Goal: Transaction & Acquisition: Purchase product/service

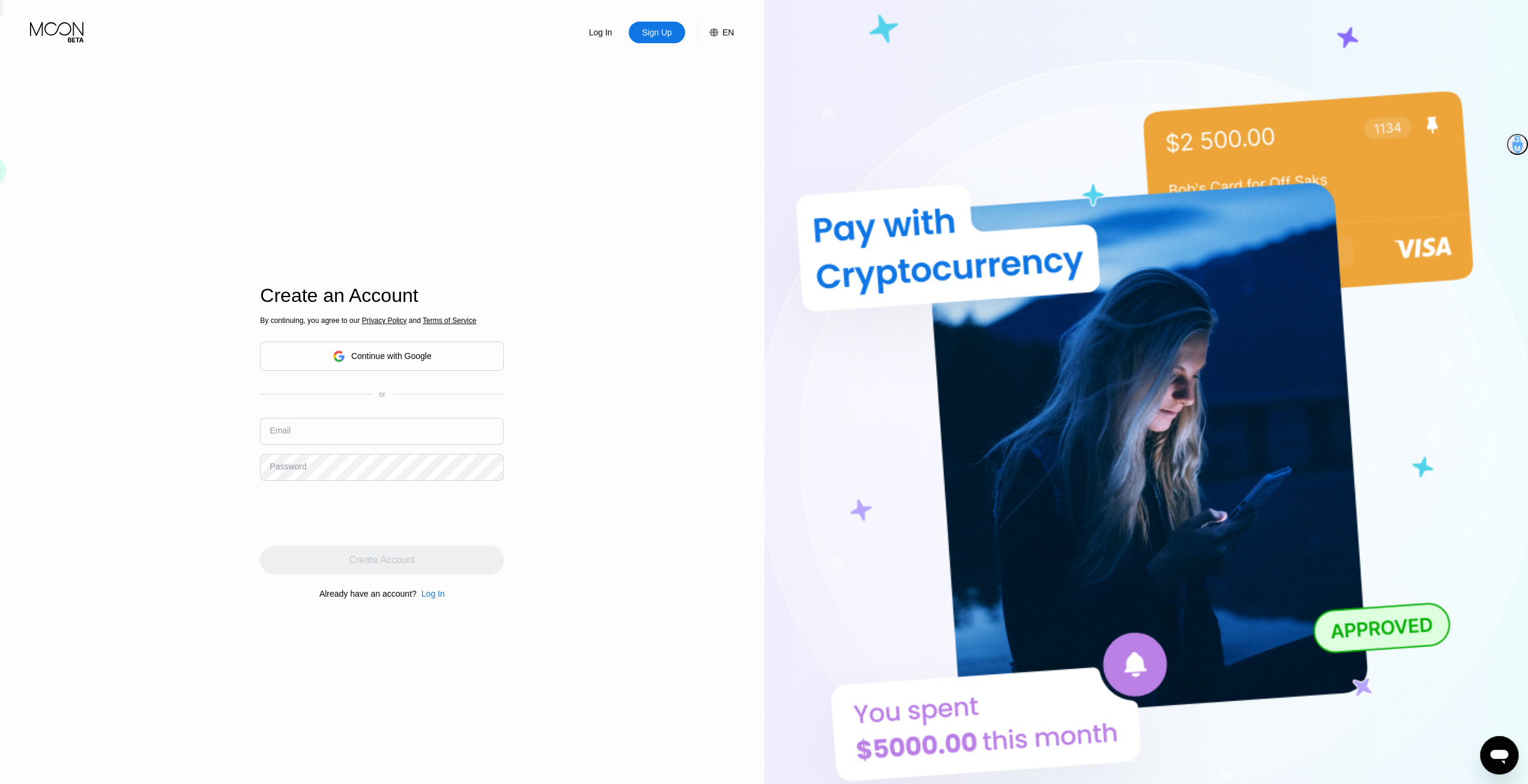
click at [342, 355] on icon at bounding box center [339, 356] width 12 height 12
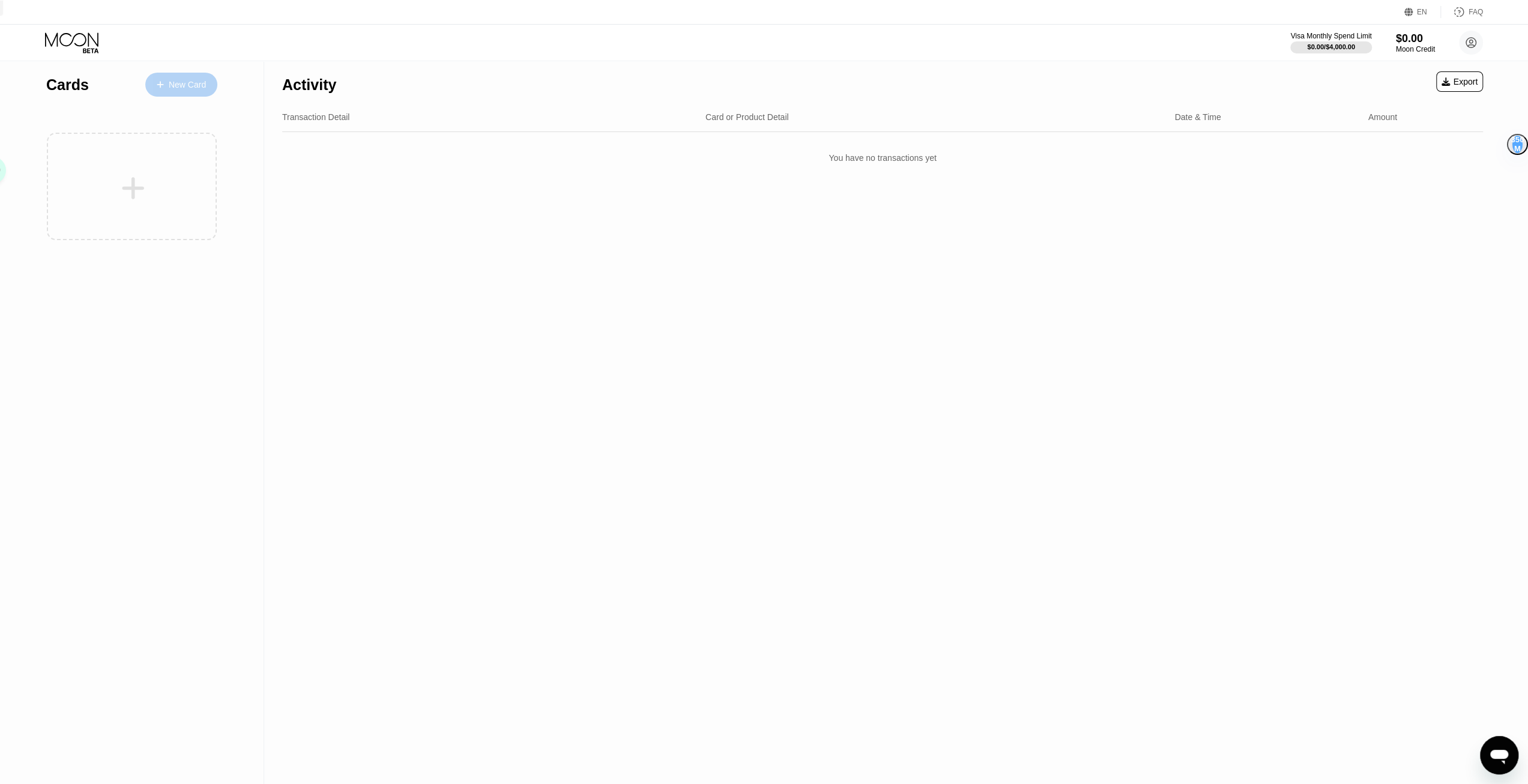
click at [205, 89] on div "New Card" at bounding box center [181, 84] width 72 height 24
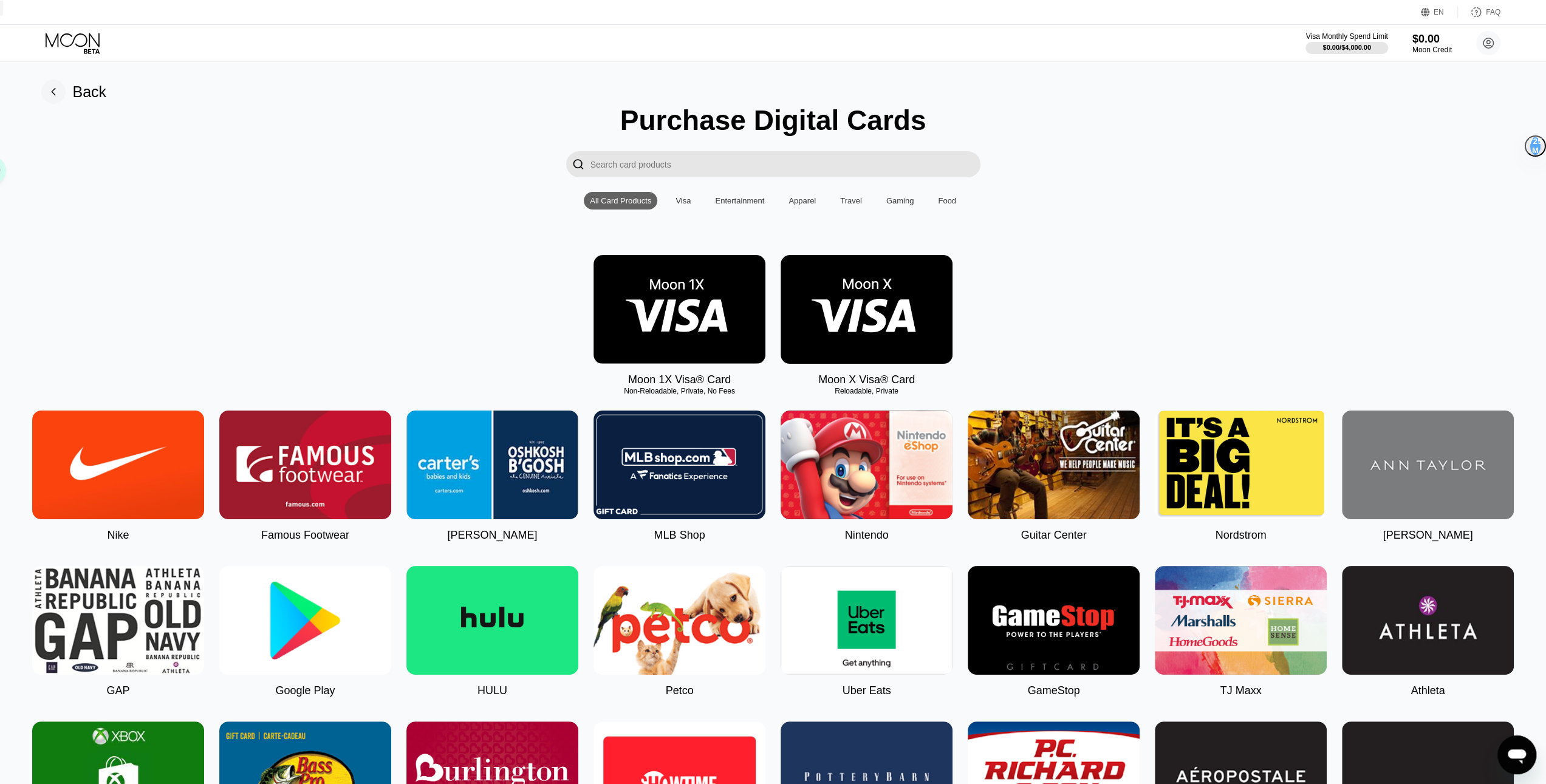
click at [642, 298] on img at bounding box center [679, 309] width 172 height 108
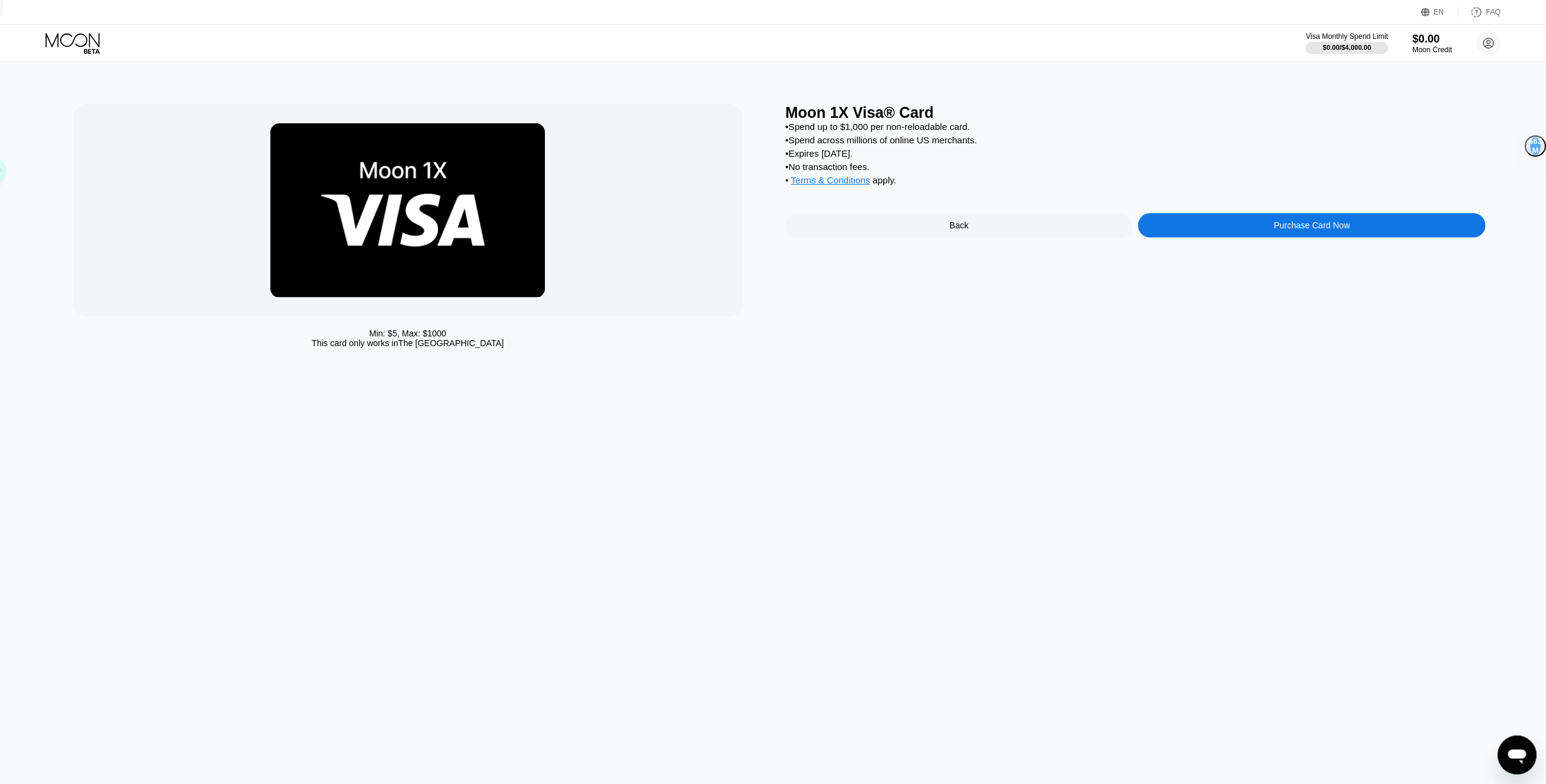
drag, startPoint x: 920, startPoint y: 190, endPoint x: 774, endPoint y: 136, distance: 155.7
click at [780, 138] on div "Min: $ 5 , Max: $ 1000 This card only works in The United States Moon 1X Visa® …" at bounding box center [773, 229] width 1401 height 250
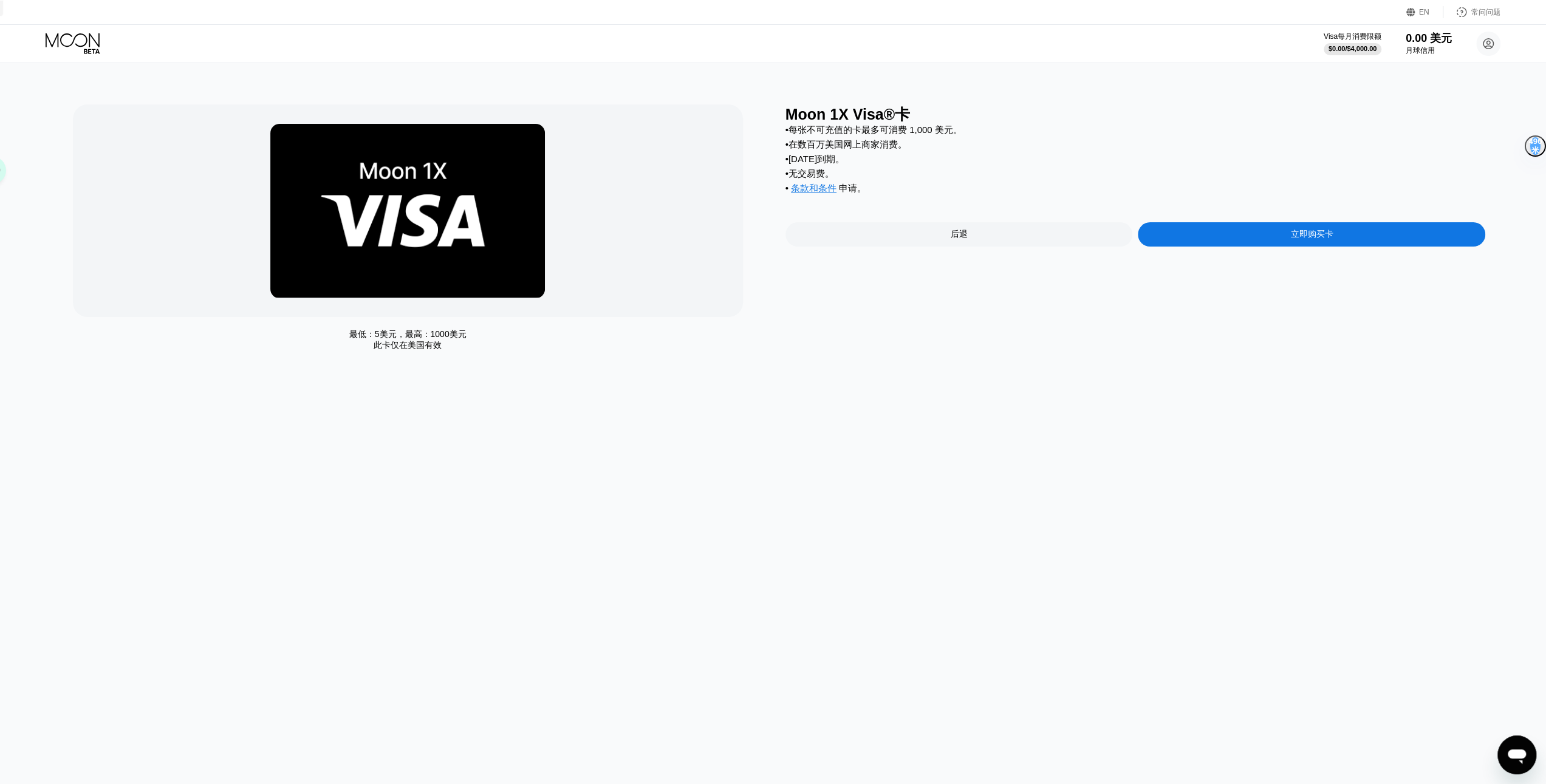
click at [1368, 100] on div "最低： 5美元 ，最高： 1000美元 此卡仅在 美国有效 Moon 1X Visa®卡 • 每张不可充值的卡最多可消费 1,000 美元。 • 在数百万美国…" at bounding box center [773, 424] width 1555 height 723
click at [1056, 233] on div "后退" at bounding box center [959, 234] width 348 height 24
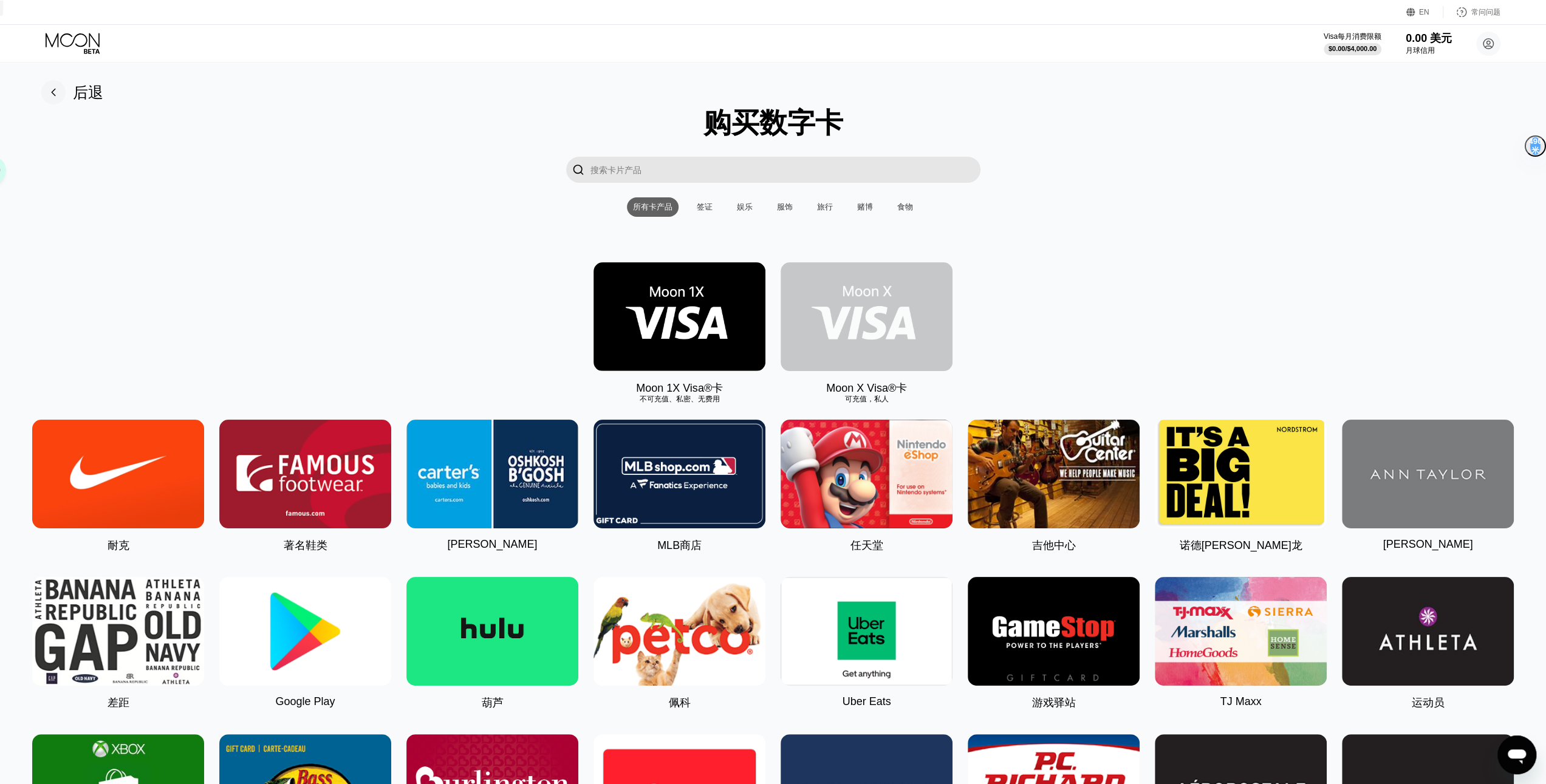
click at [881, 319] on img at bounding box center [866, 316] width 172 height 108
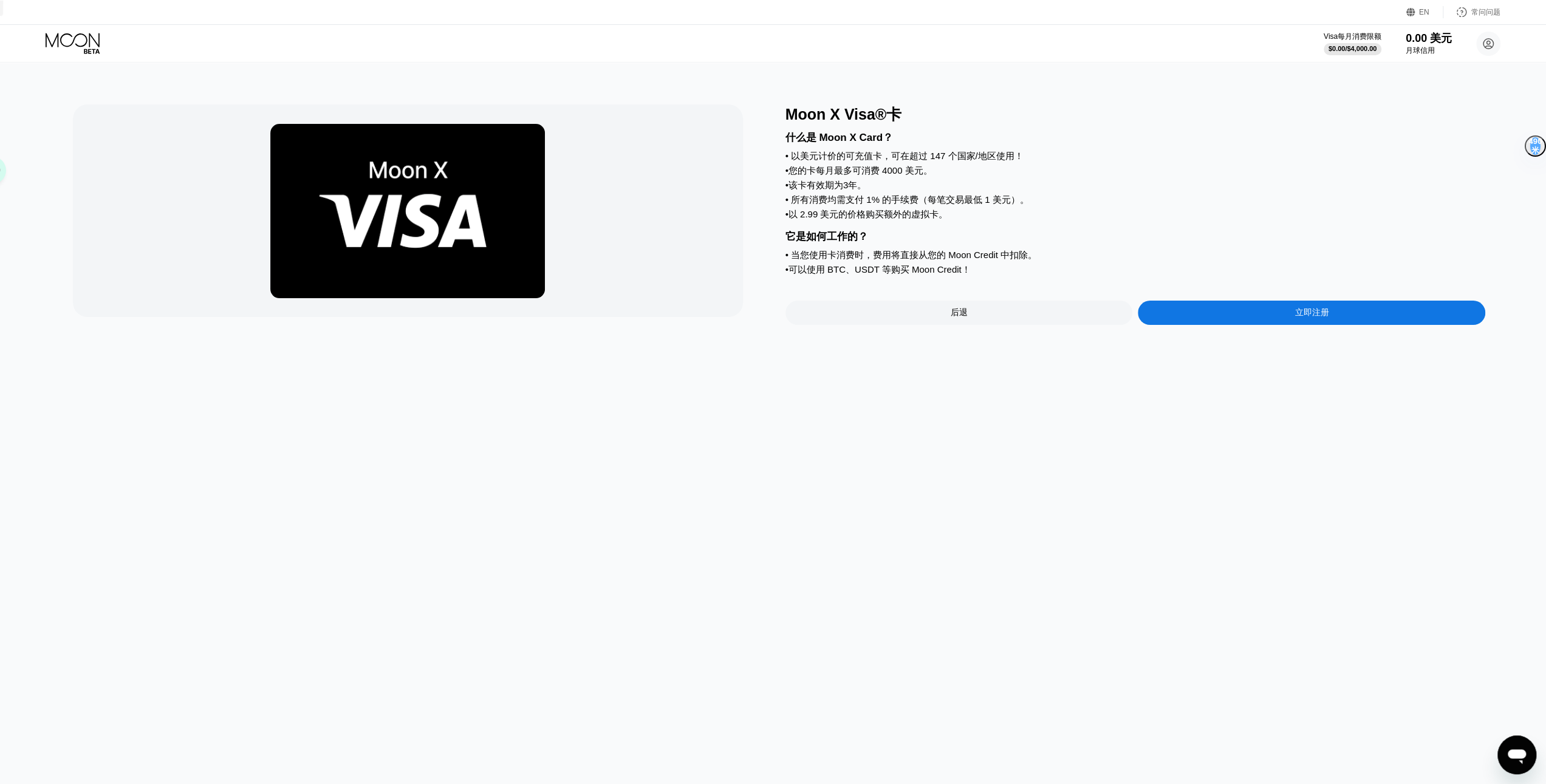
click at [851, 319] on div "后退" at bounding box center [959, 313] width 348 height 24
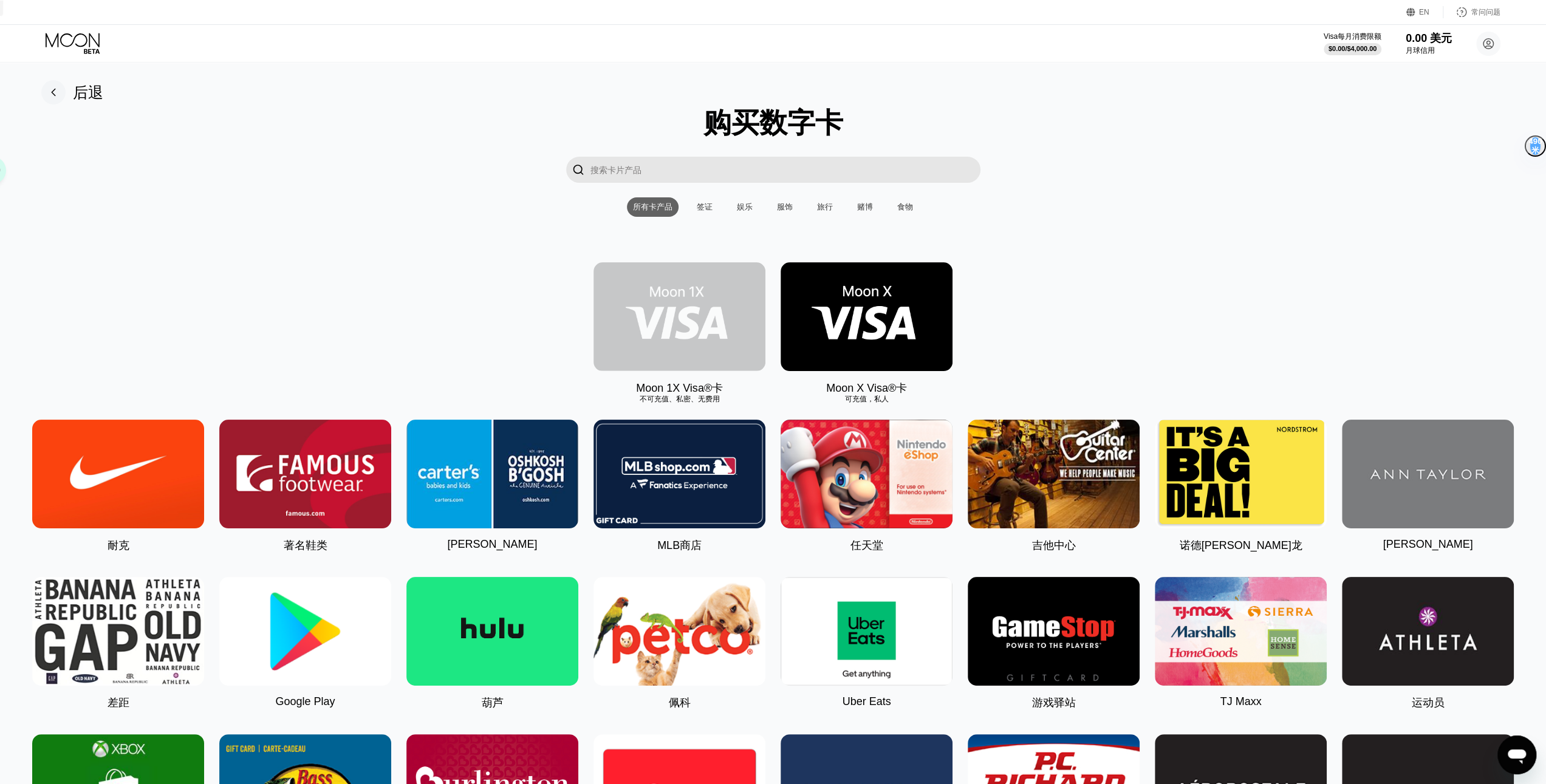
click at [700, 307] on img at bounding box center [679, 316] width 172 height 108
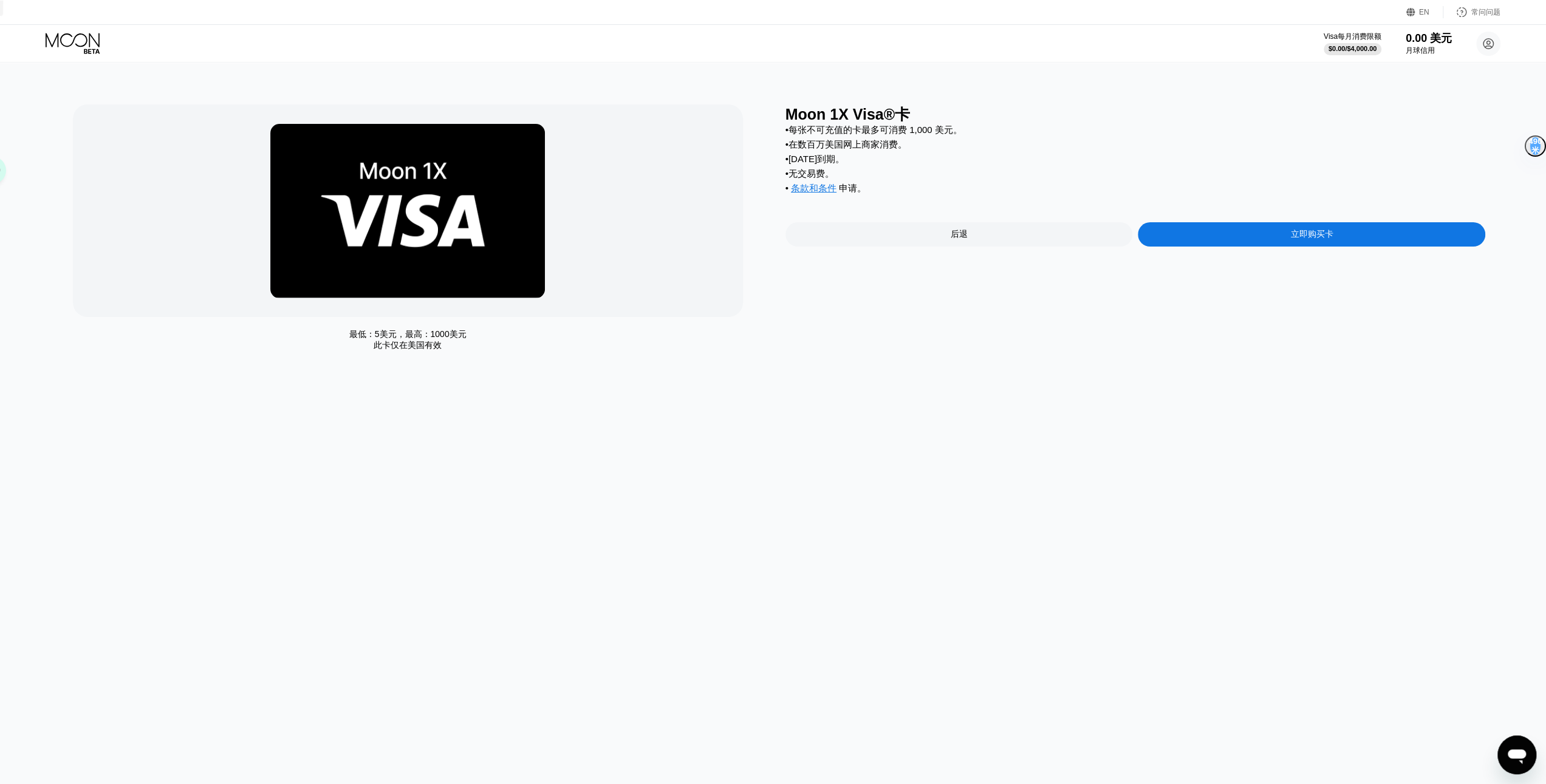
click at [875, 228] on div "后退" at bounding box center [959, 234] width 348 height 24
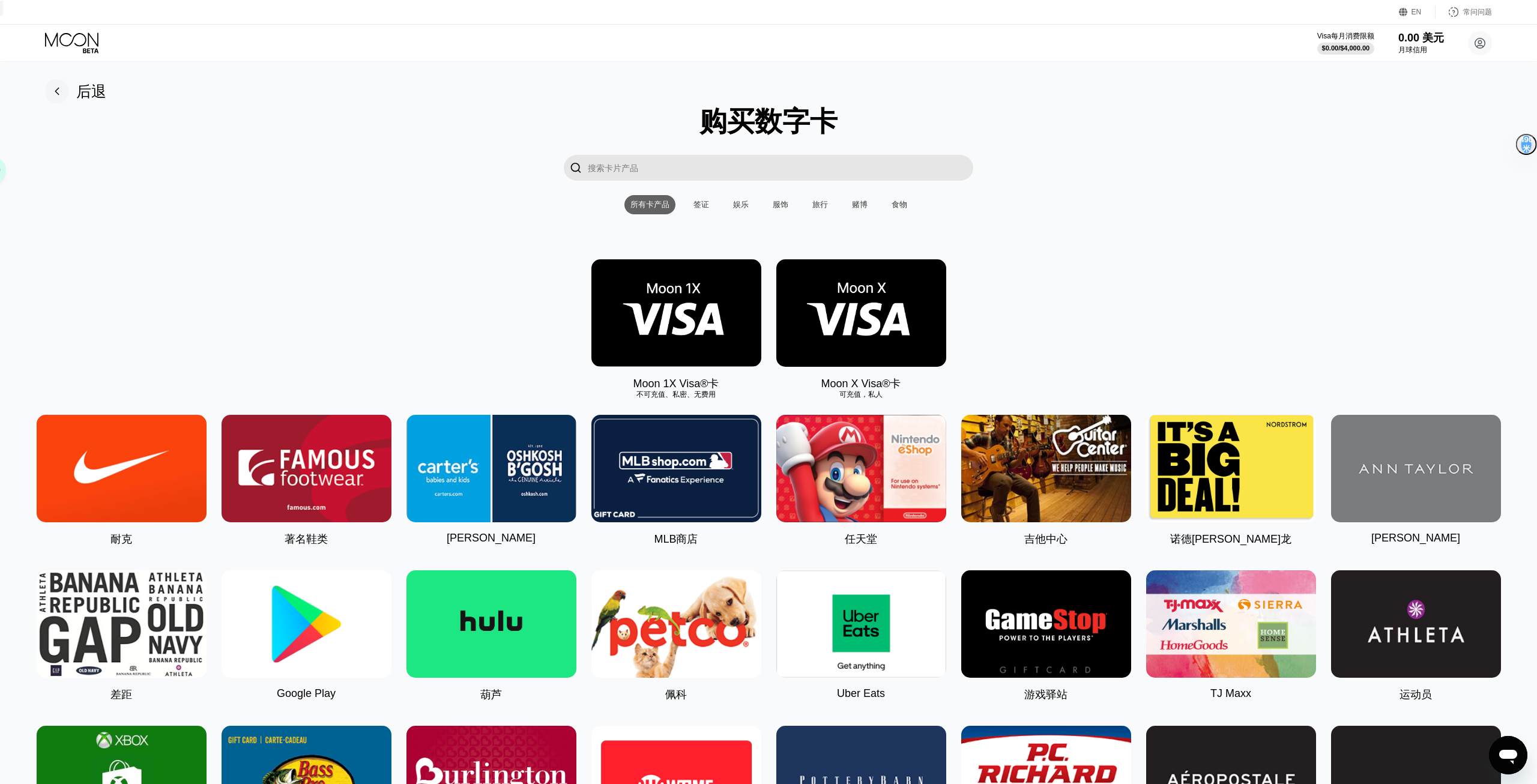
click at [892, 294] on img at bounding box center [861, 312] width 170 height 107
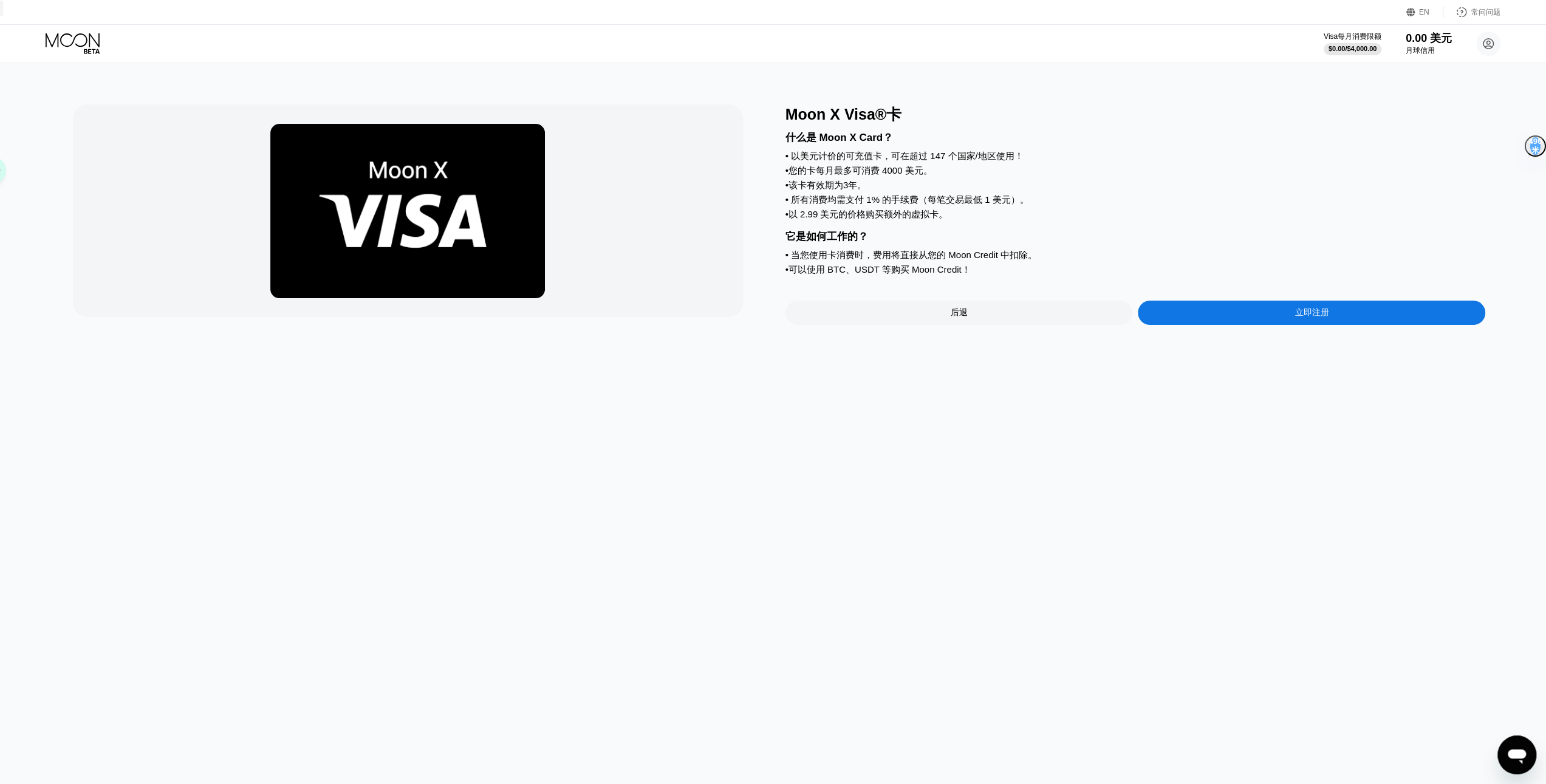
click at [881, 311] on div "后退" at bounding box center [959, 313] width 348 height 24
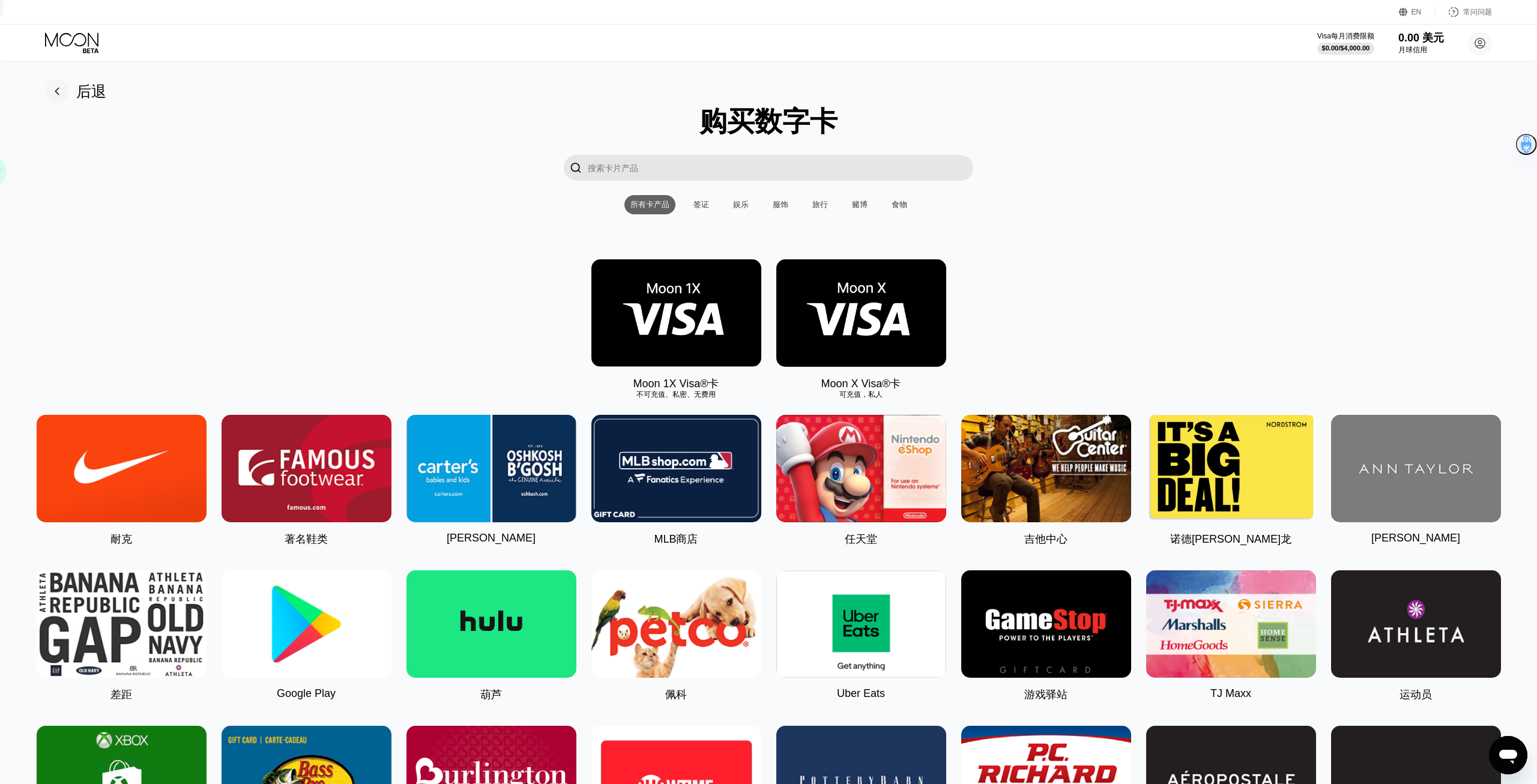
click at [677, 303] on img at bounding box center [676, 312] width 170 height 107
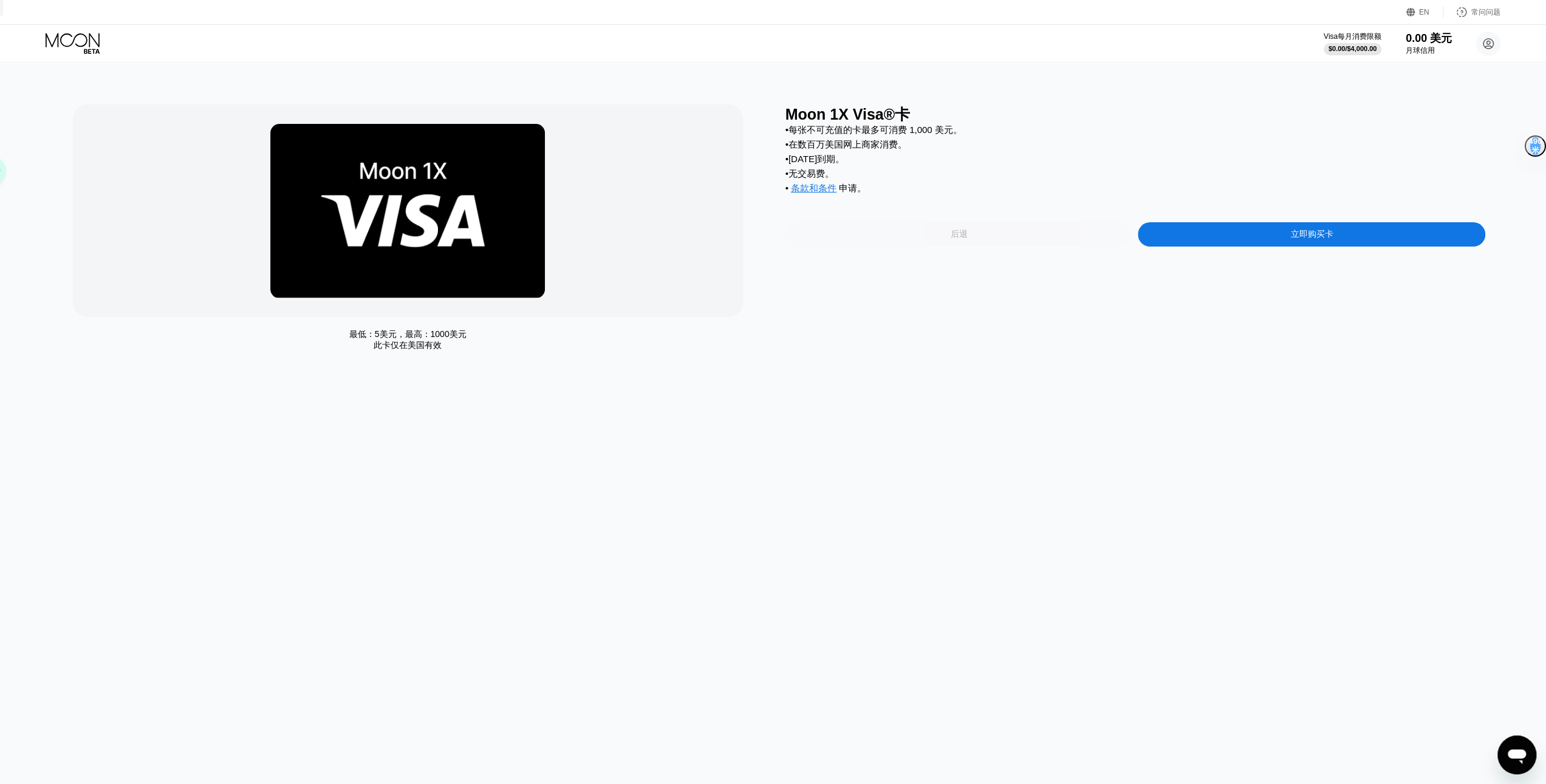
click at [855, 232] on div "后退" at bounding box center [959, 234] width 348 height 24
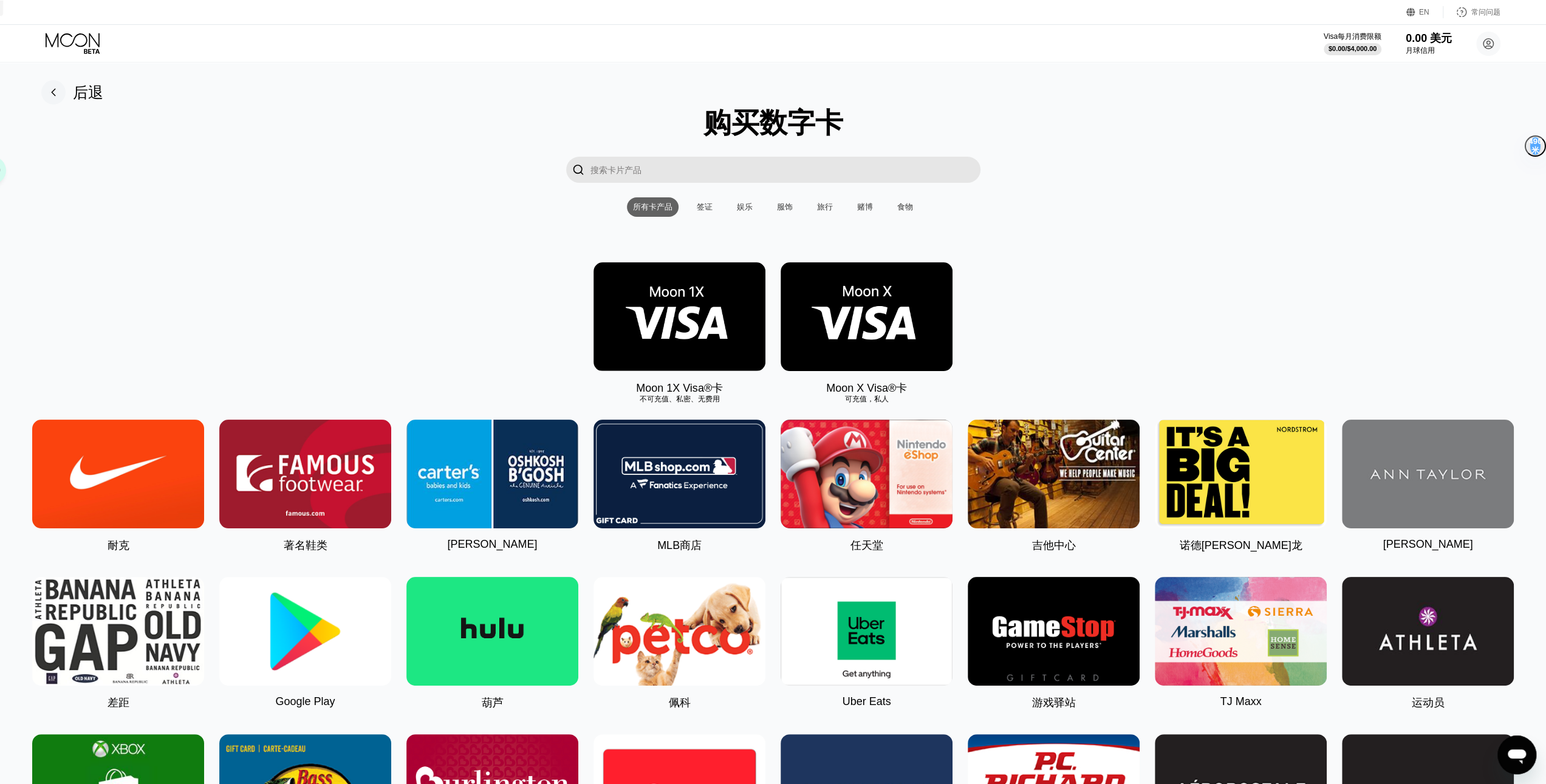
click at [846, 300] on img at bounding box center [866, 316] width 172 height 108
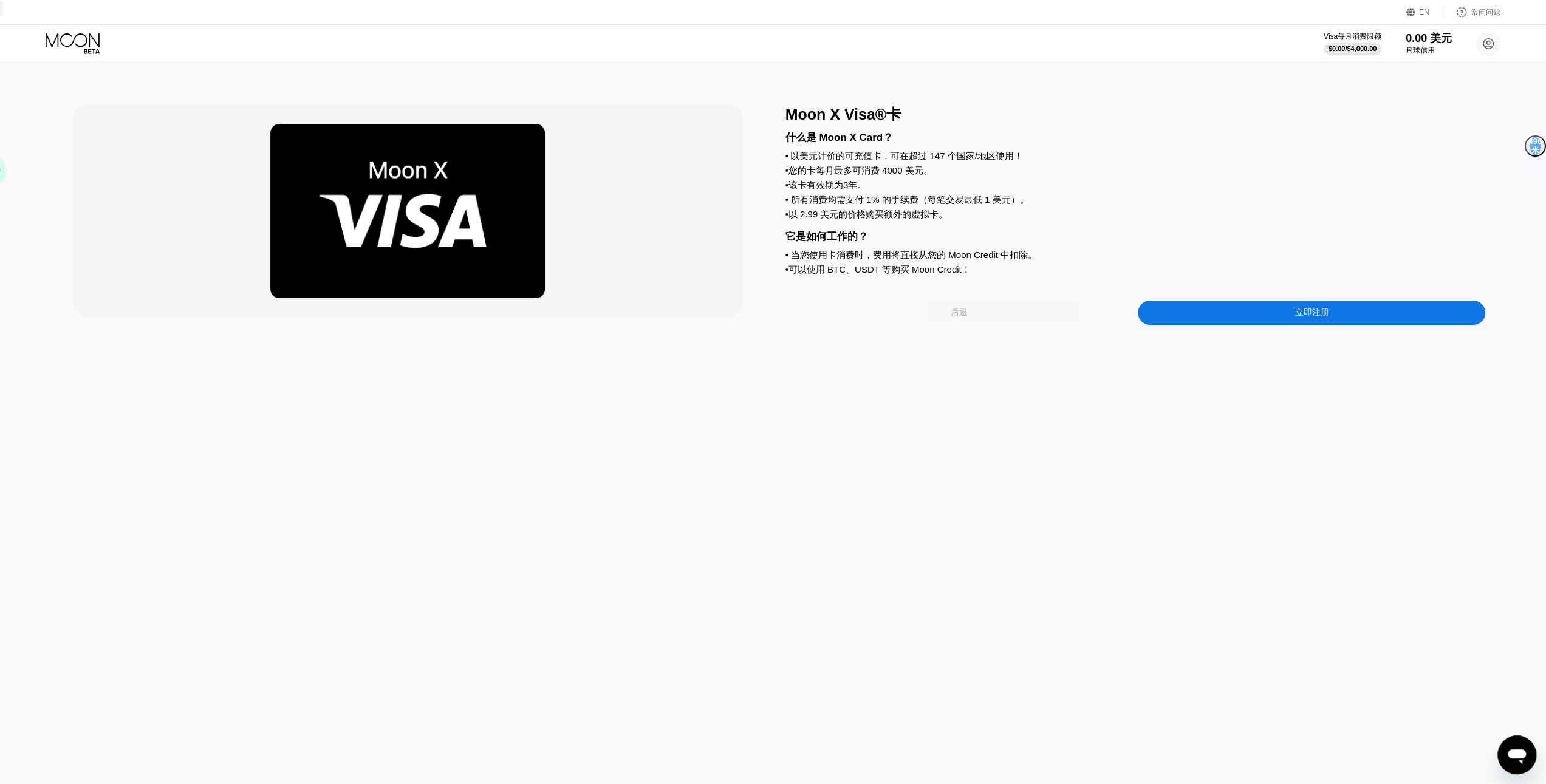
click at [817, 310] on div "后退" at bounding box center [959, 313] width 348 height 24
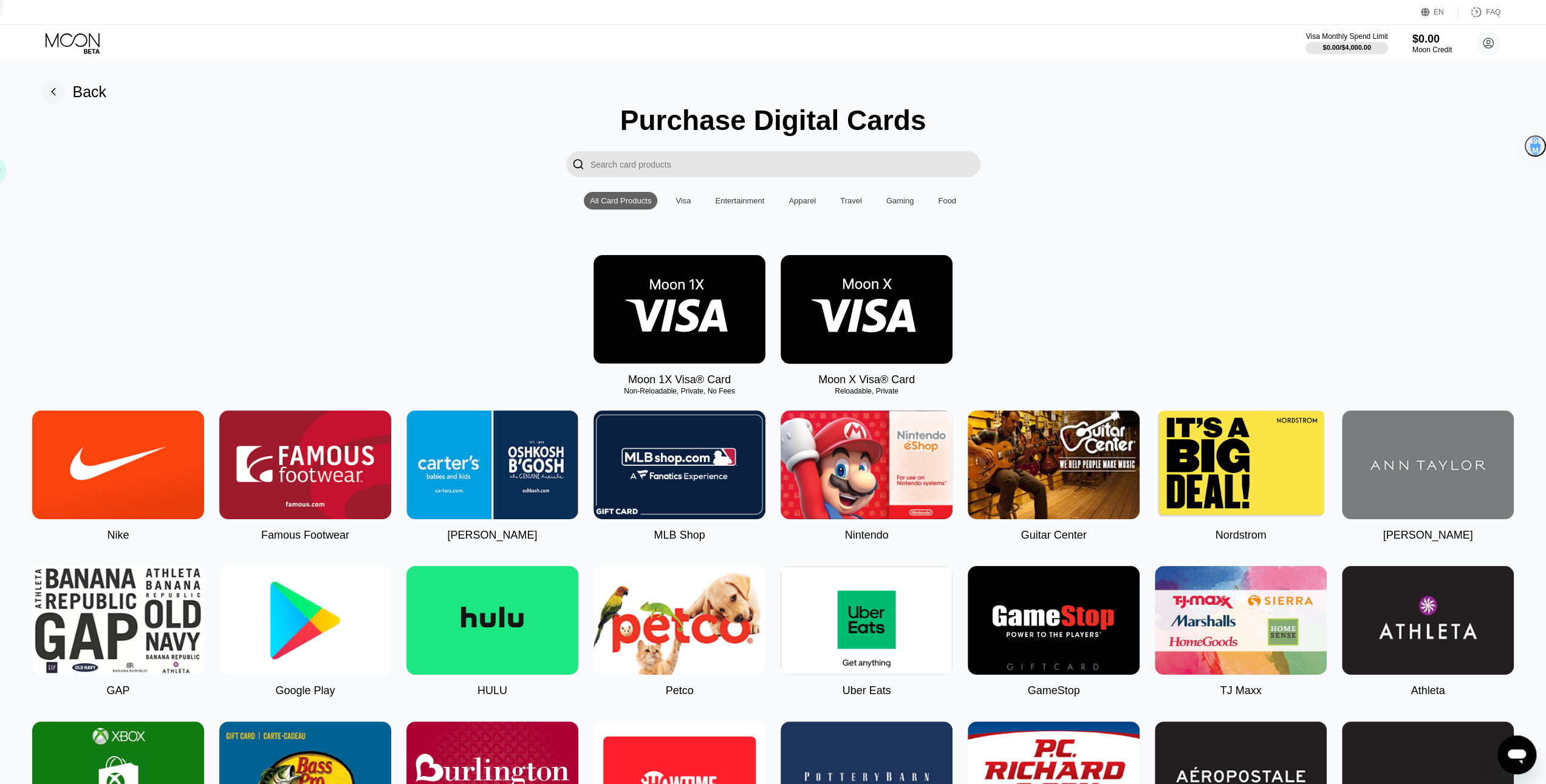
click at [835, 319] on img at bounding box center [866, 309] width 172 height 108
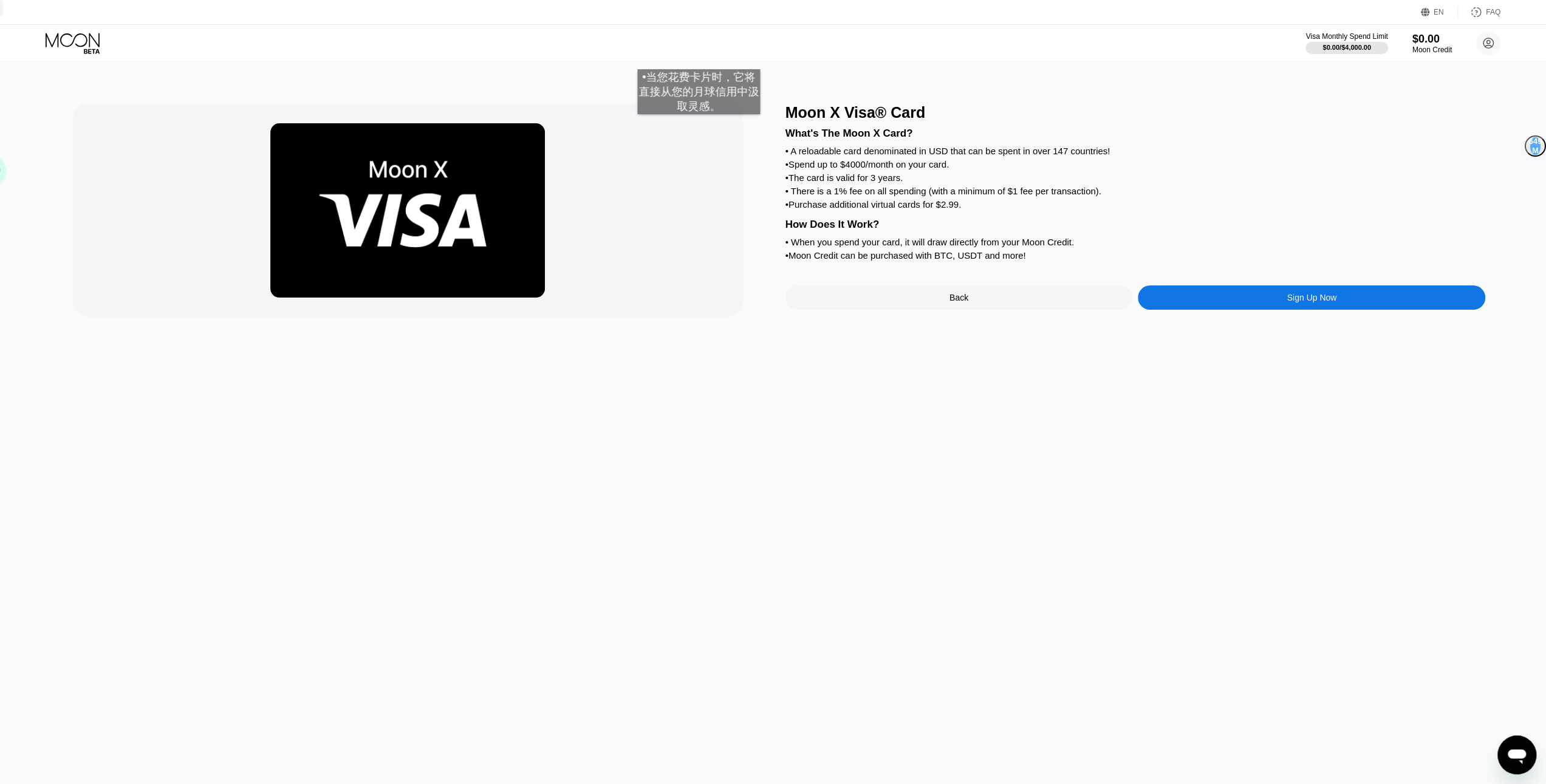
drag, startPoint x: 1052, startPoint y: 282, endPoint x: 694, endPoint y: 126, distance: 390.5
click at [696, 126] on div "Moon X Visa® Card What's The Moon X Card? • A reloadable card denominated in US…" at bounding box center [773, 210] width 1401 height 213
click at [836, 169] on div "• Spend up to $4000/month on your card." at bounding box center [1136, 164] width 700 height 10
click at [775, 146] on div "Moon X Visa® Card What's The Moon X Card? • A reloadable card denominated in US…" at bounding box center [773, 210] width 1401 height 213
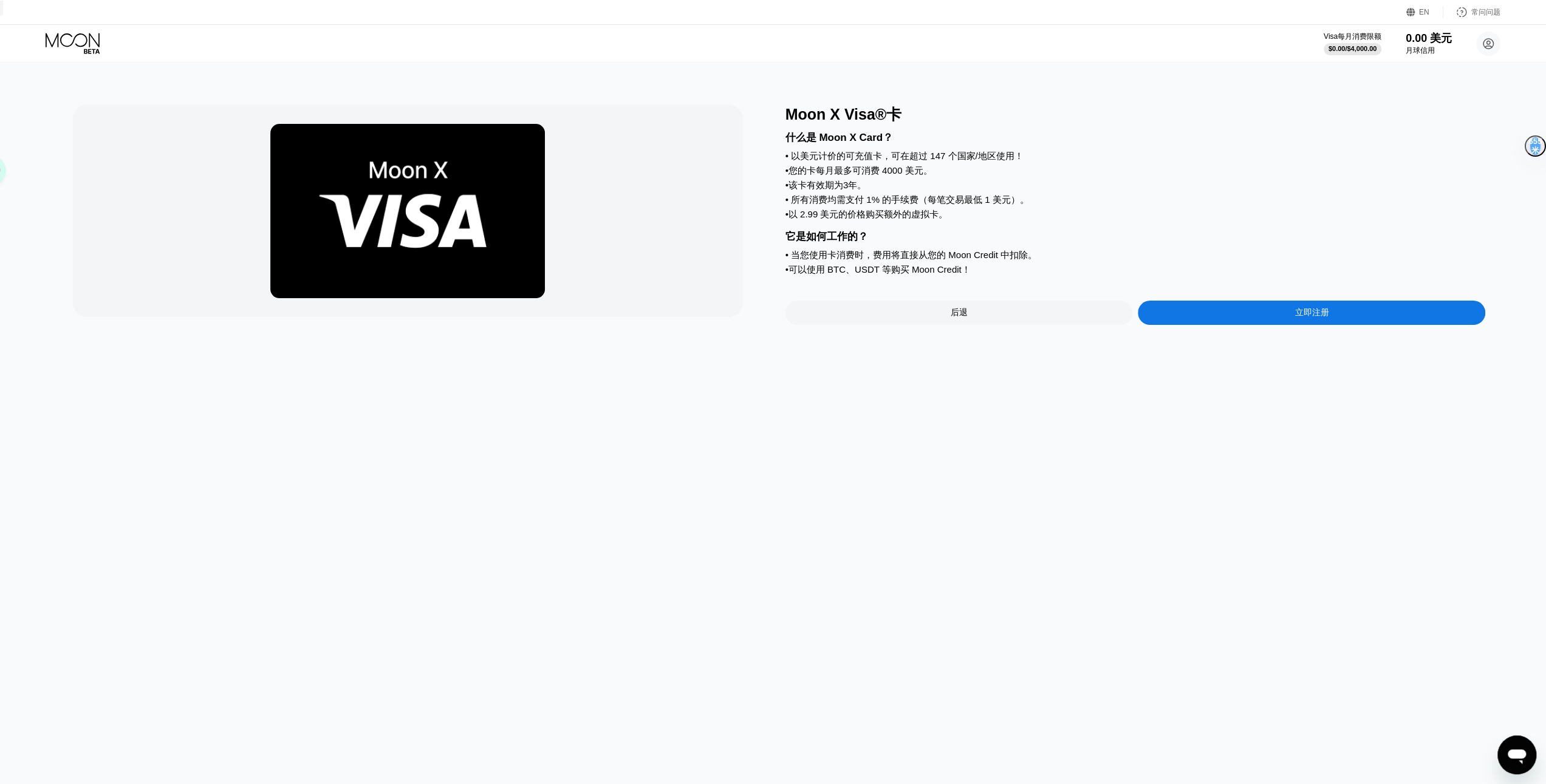
click at [1145, 159] on div "• 以美元计价的可充值卡，可在超过 147 个国家/地区使用！" at bounding box center [1136, 156] width 700 height 12
click at [1026, 308] on div "后退" at bounding box center [959, 313] width 348 height 24
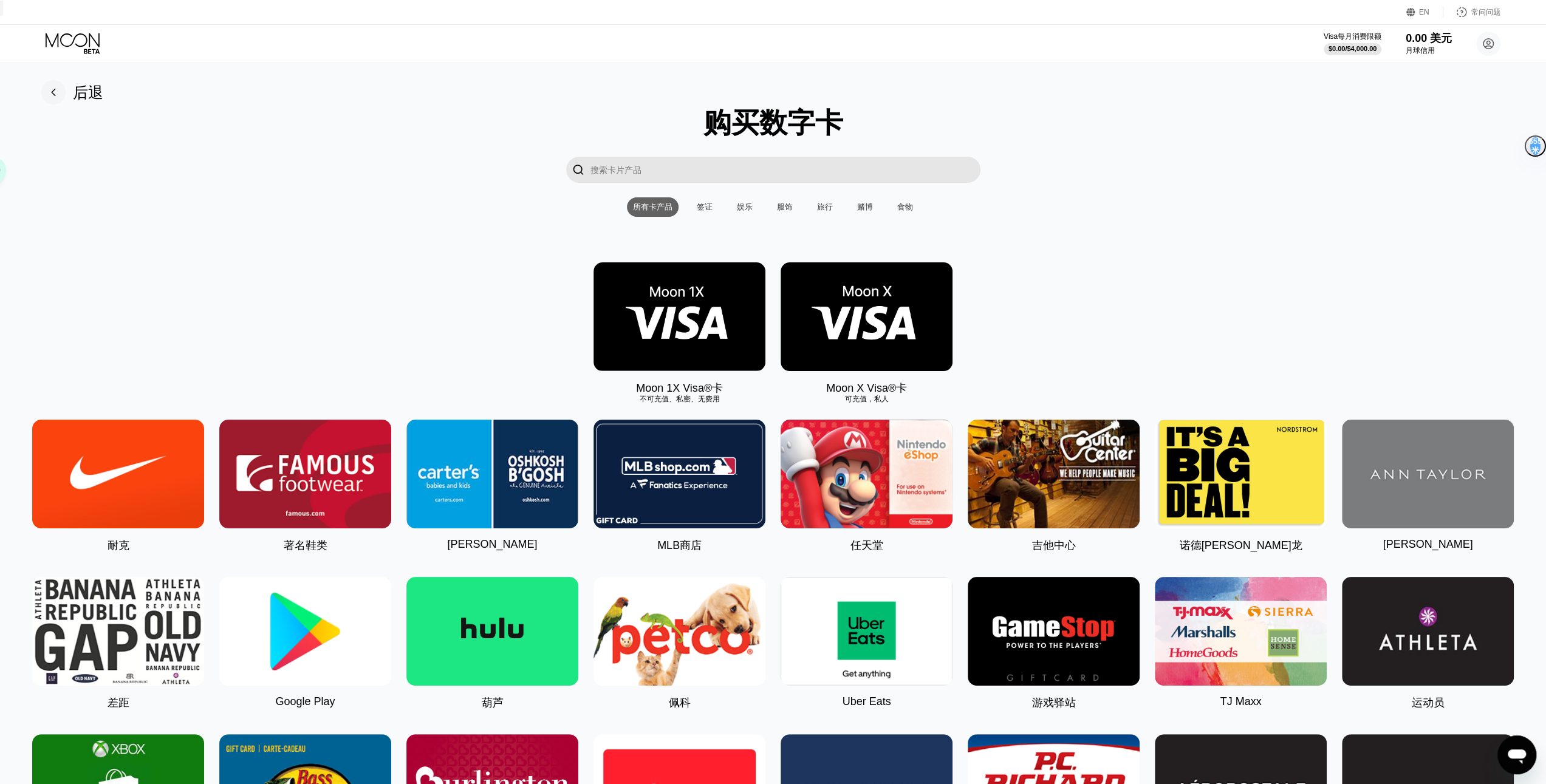
click at [723, 319] on img at bounding box center [679, 316] width 172 height 108
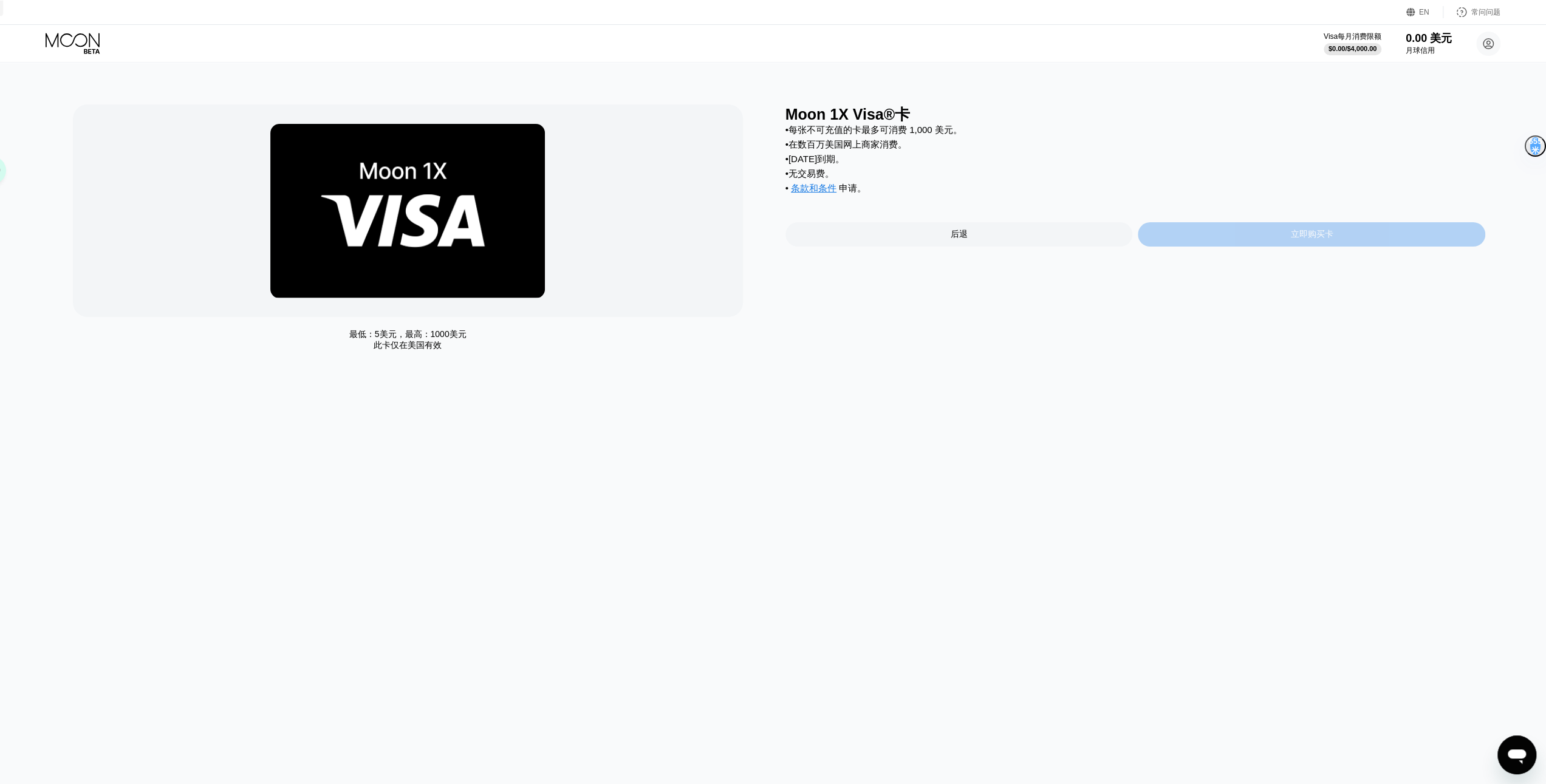
click at [1248, 239] on div "立即购买卡" at bounding box center [1311, 234] width 348 height 24
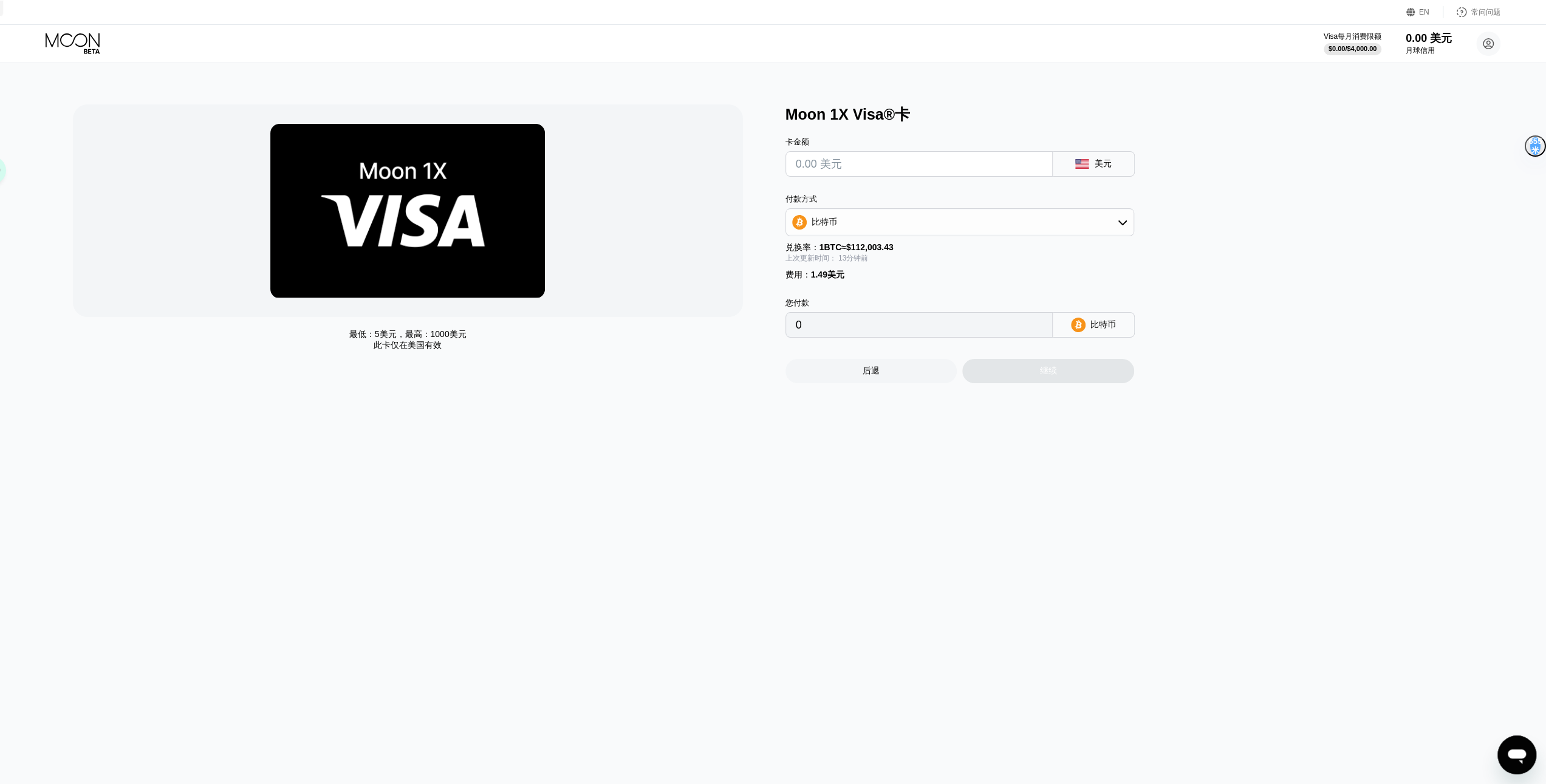
click at [957, 222] on div "比特币" at bounding box center [959, 222] width 348 height 24
click at [881, 281] on div "TRON 上的 USDT" at bounding box center [967, 282] width 314 height 11
type input "0.00"
click at [888, 225] on div "TRON 上的 USDT" at bounding box center [959, 222] width 348 height 24
click at [880, 171] on input "text" at bounding box center [919, 164] width 247 height 24
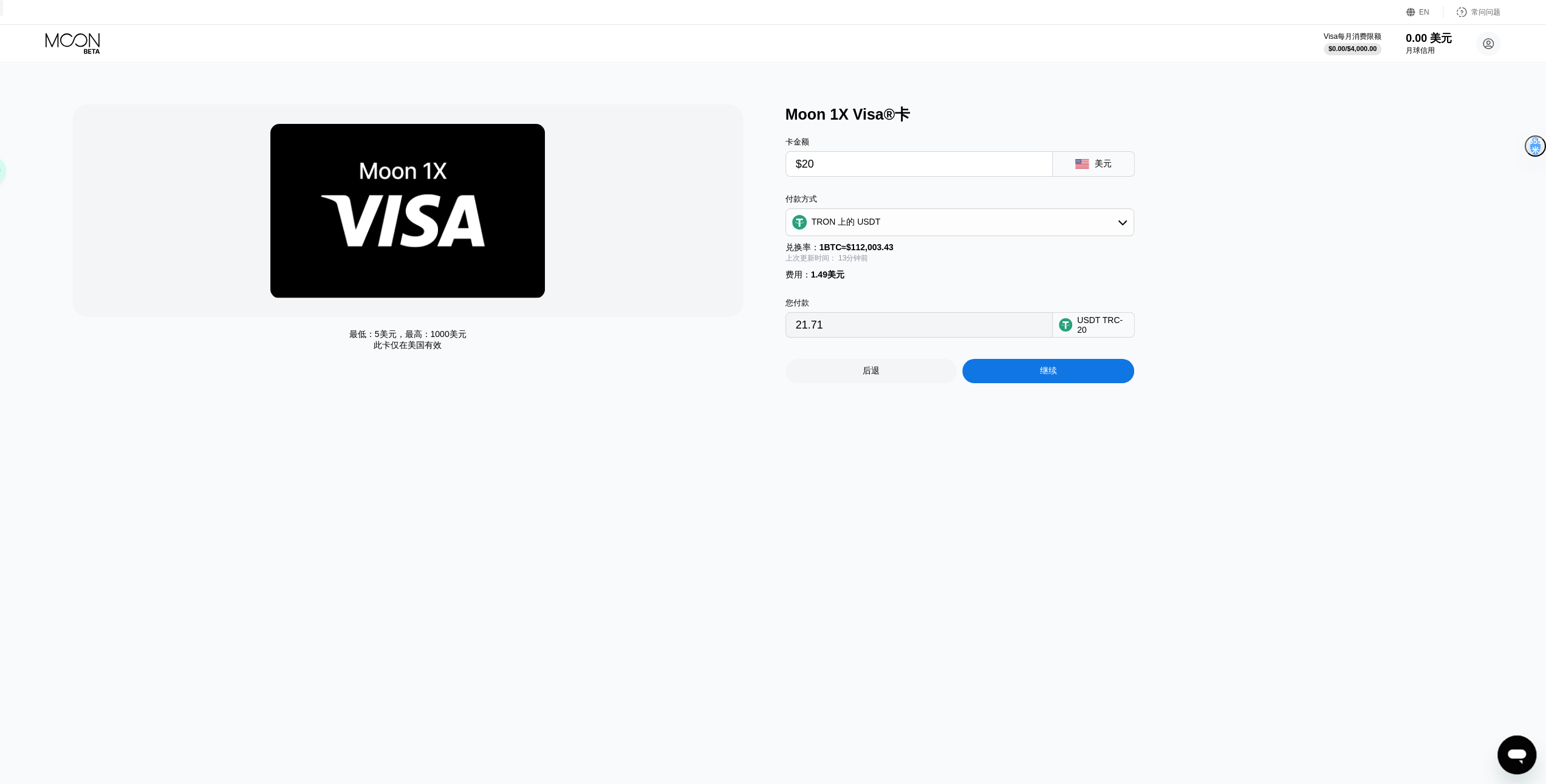
type input "$20"
click at [1019, 492] on div "最低： 5美元 ，最高： 1000美元 此卡仅在 美国有效 Moon 1X Visa®卡 卡金额 $20 美元 付款方式 TRON 上的 USDT 兑换率： …" at bounding box center [773, 424] width 1555 height 723
